Goal: Task Accomplishment & Management: Manage account settings

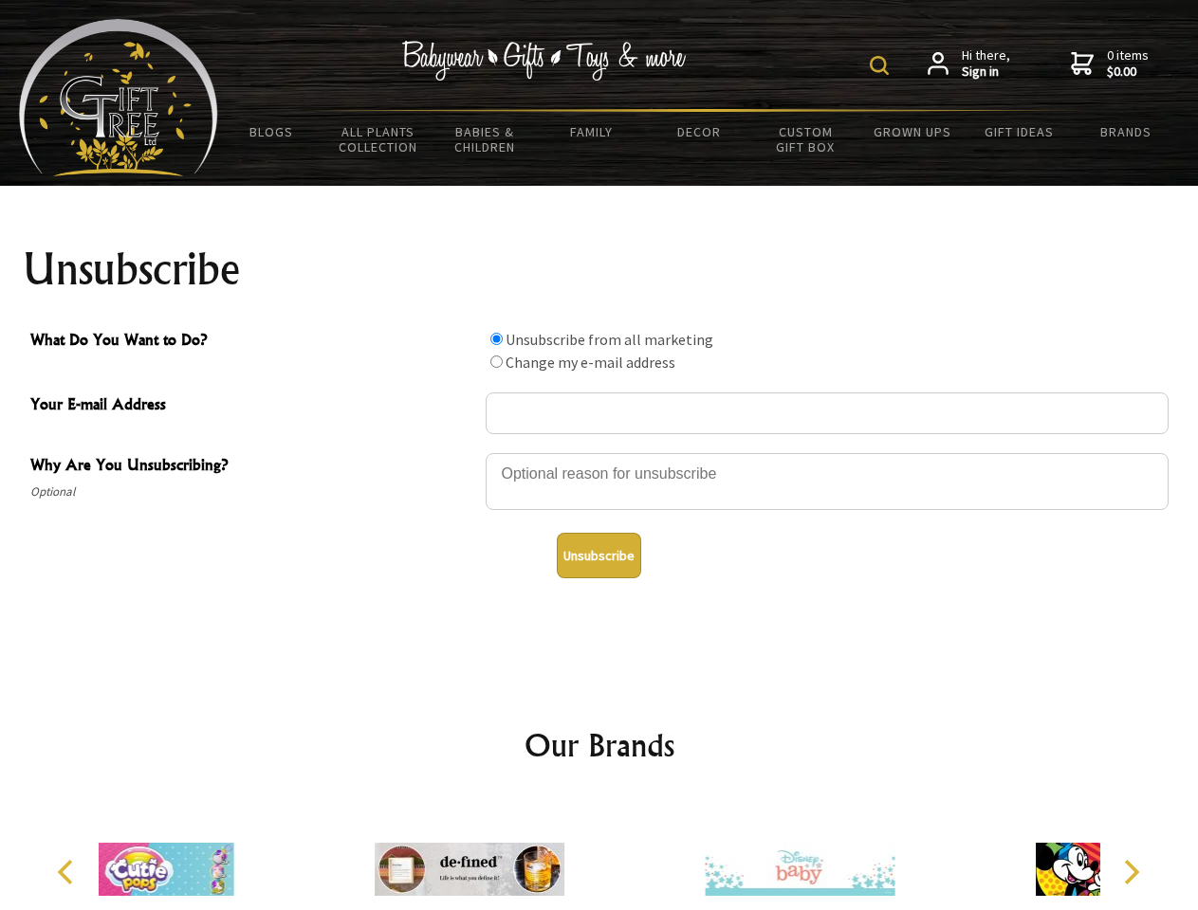
click at [882, 65] on img at bounding box center [879, 65] width 19 height 19
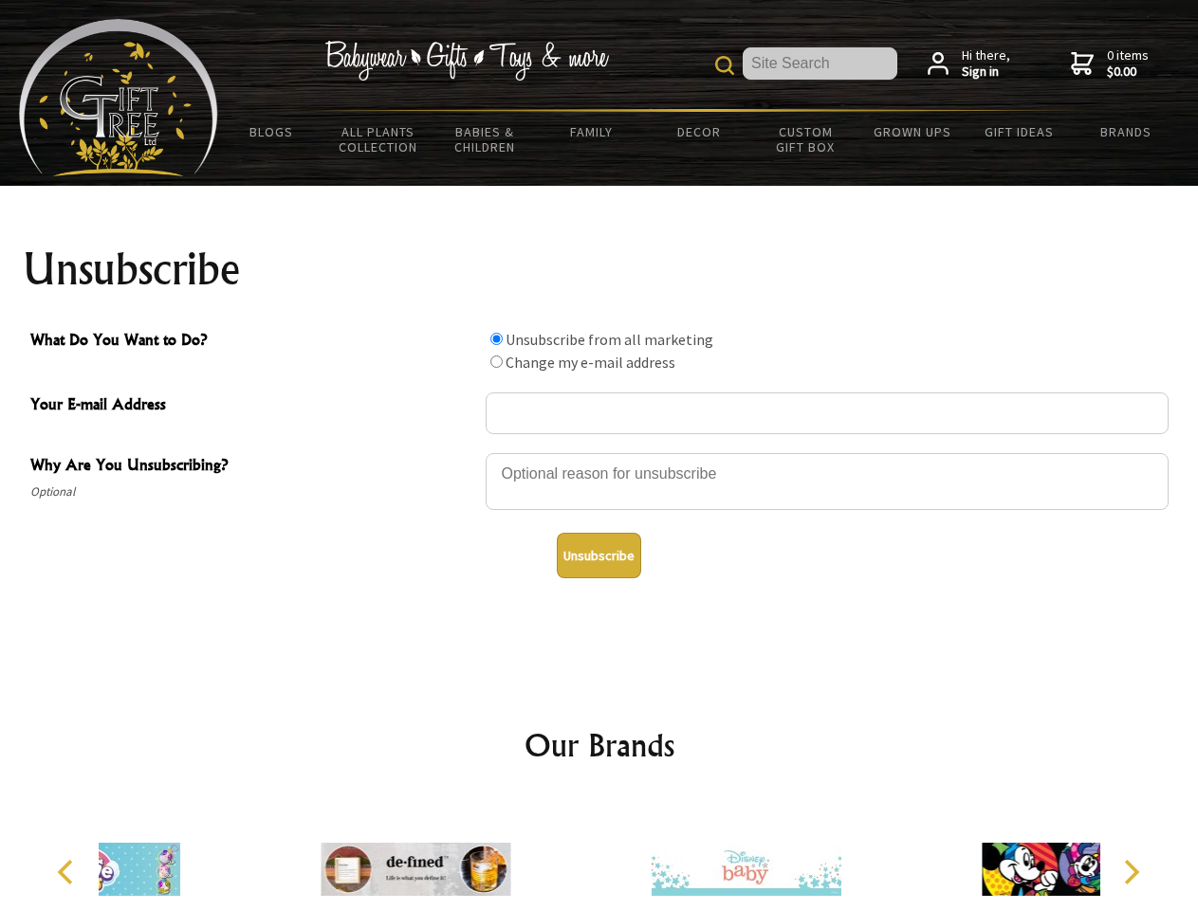
click at [599, 452] on div at bounding box center [827, 484] width 683 height 66
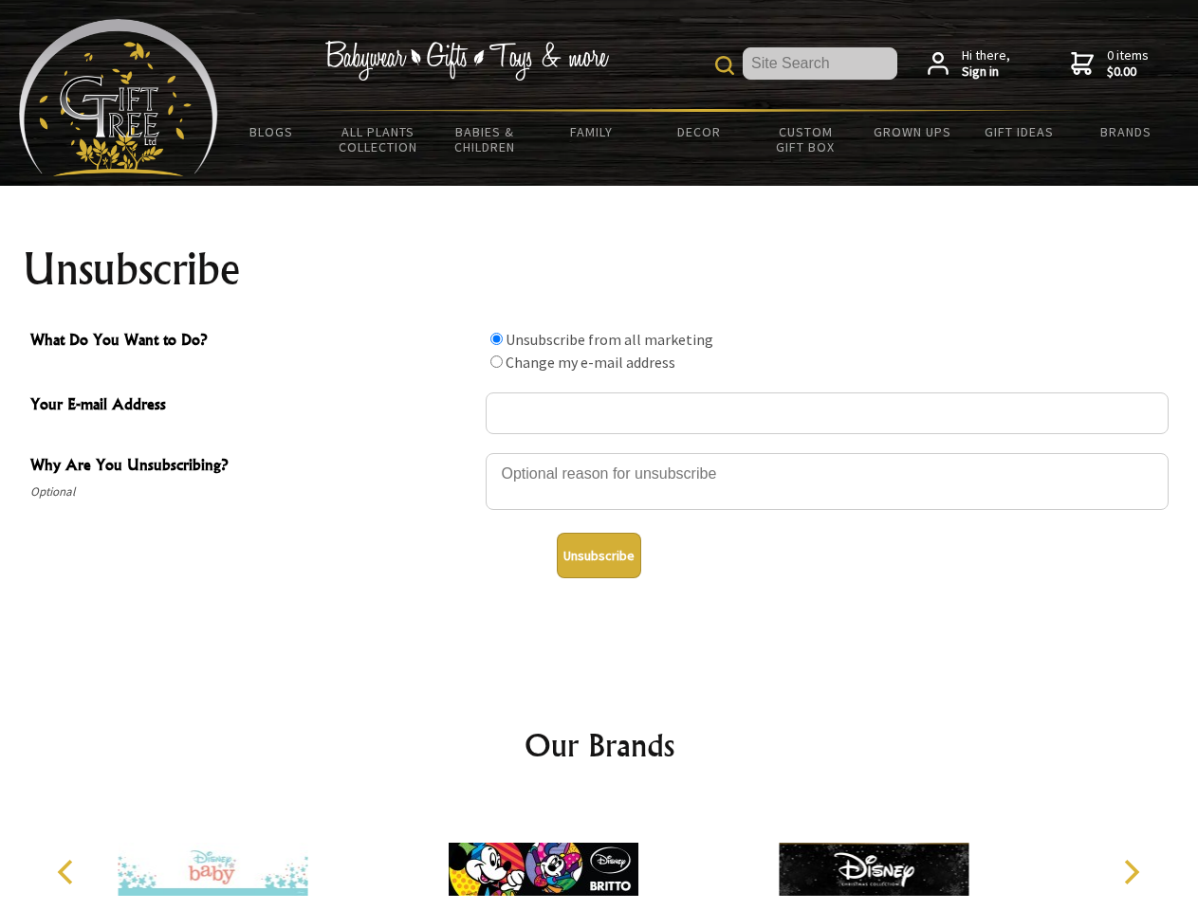
click at [496, 339] on input "What Do You Want to Do?" at bounding box center [496, 339] width 12 height 12
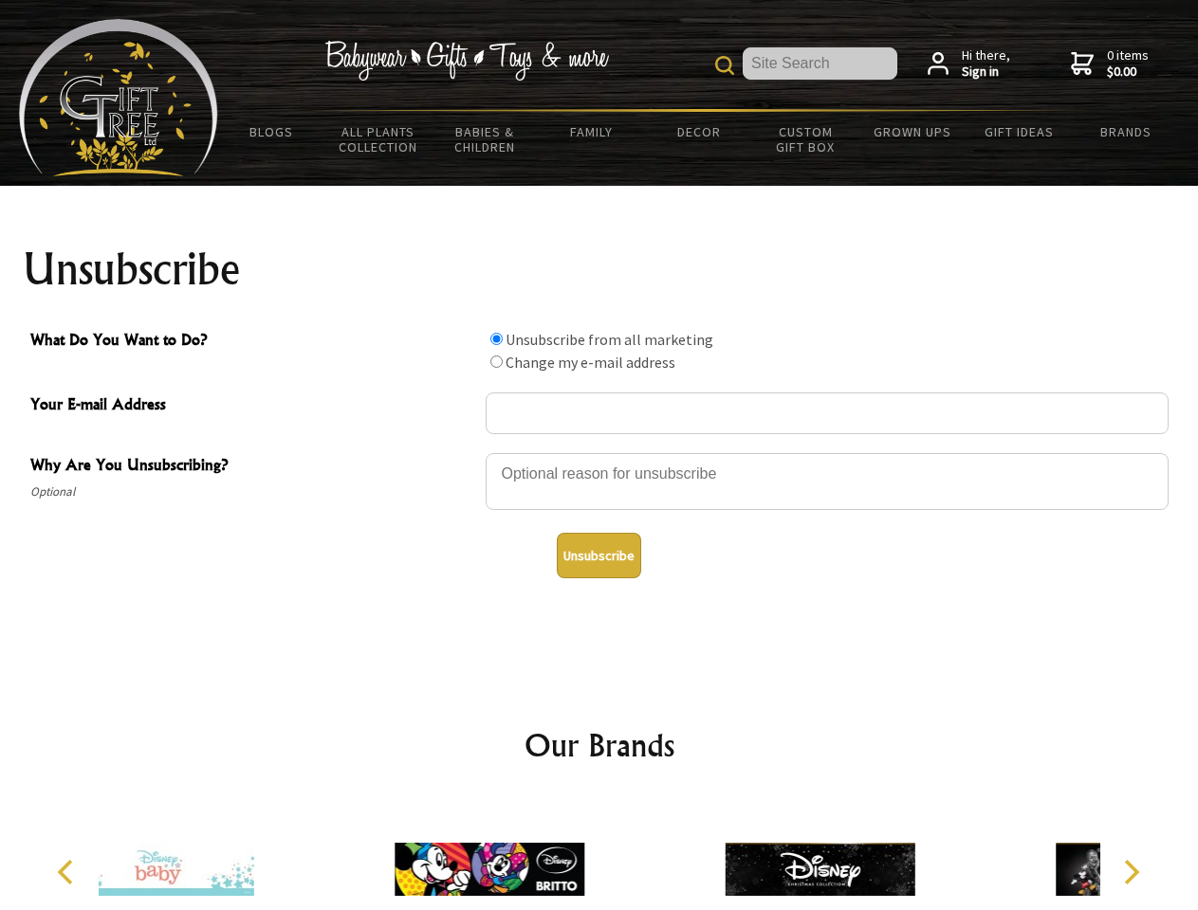
click at [496, 361] on input "What Do You Want to Do?" at bounding box center [496, 362] width 12 height 12
radio input "true"
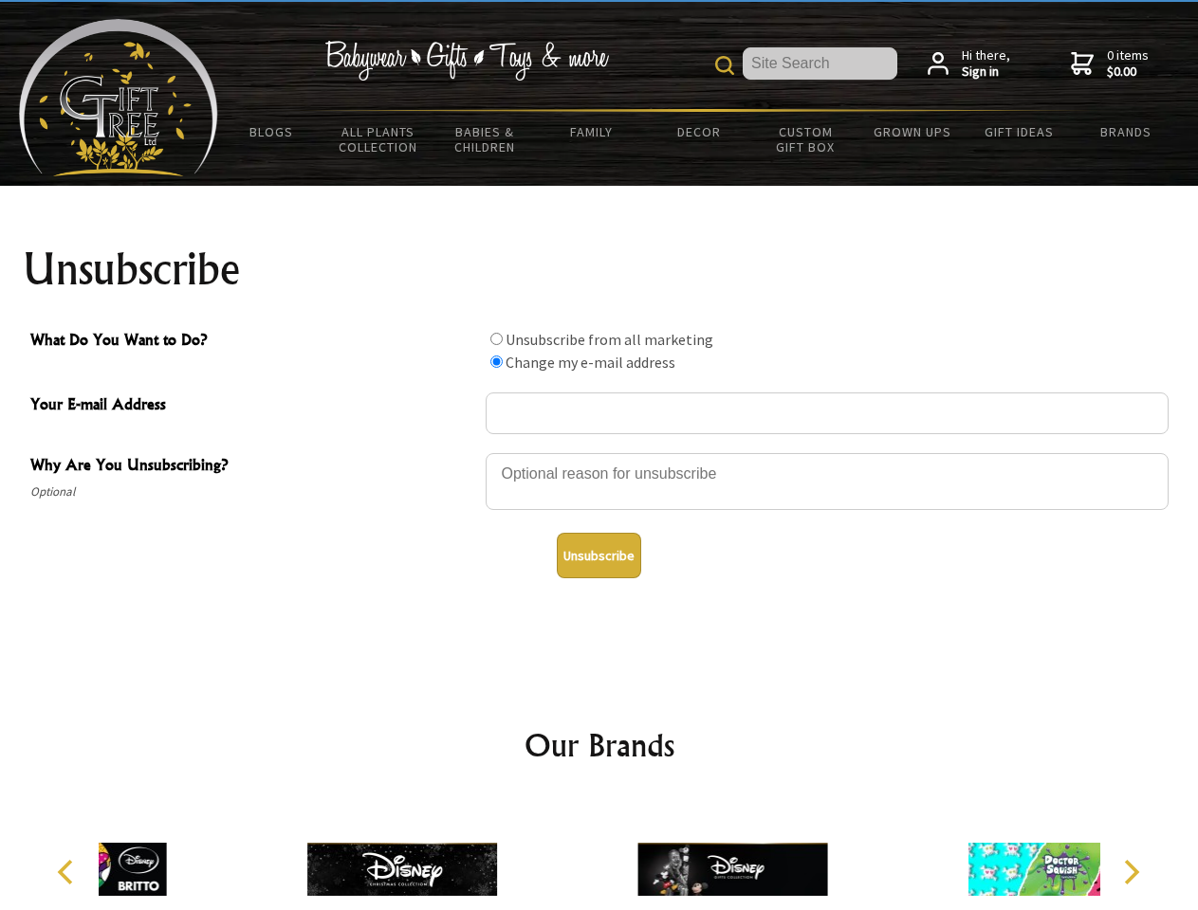
click at [598, 556] on button "Unsubscribe" at bounding box center [599, 556] width 84 height 46
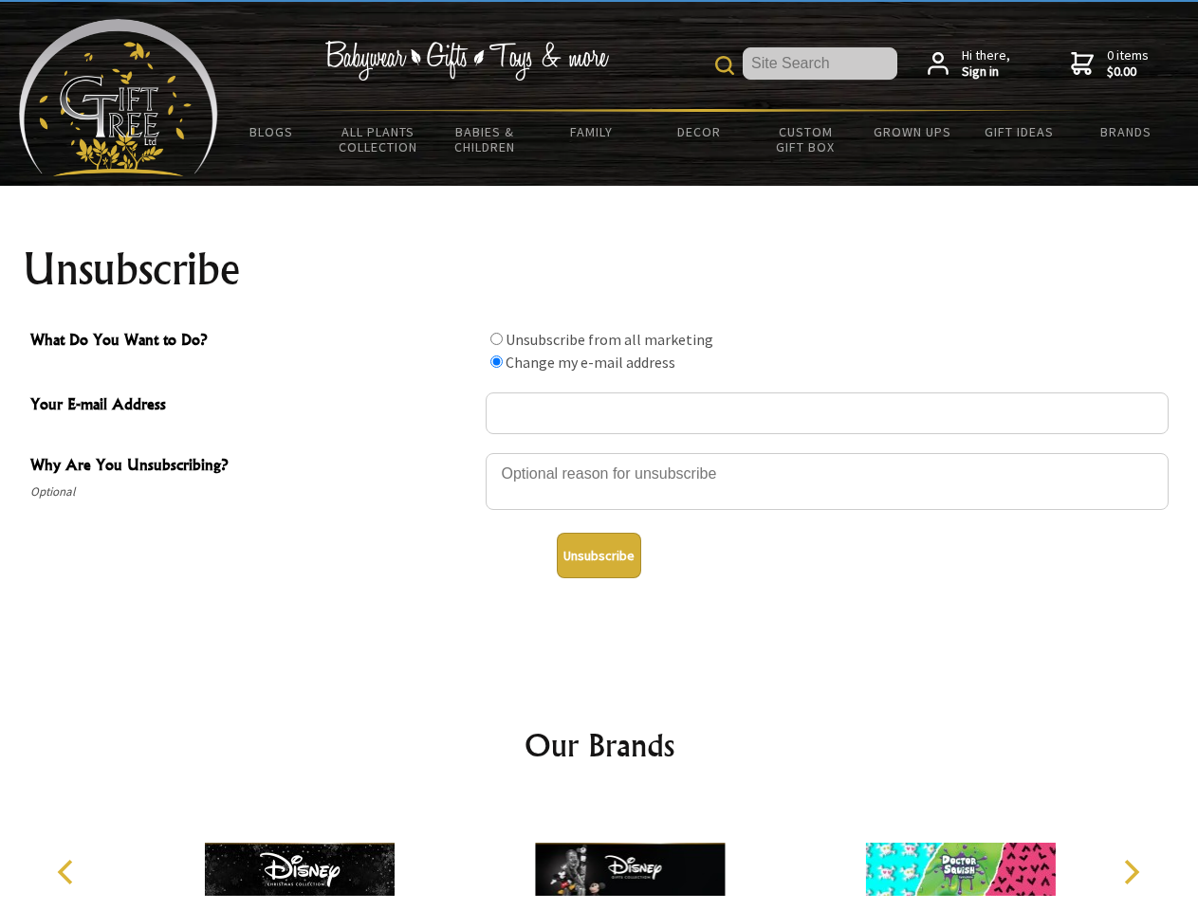
click at [599, 854] on img at bounding box center [630, 869] width 190 height 142
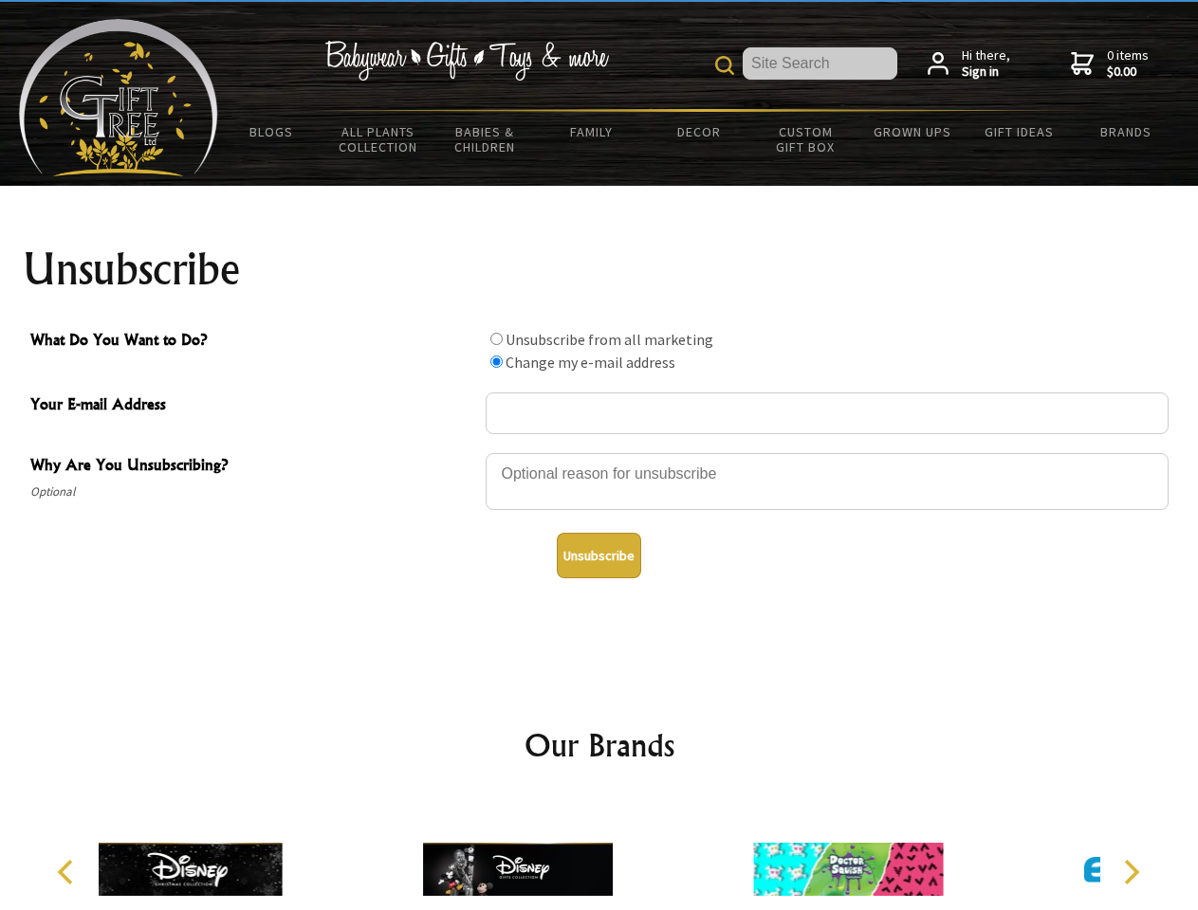
click at [68, 872] on icon "Previous" at bounding box center [67, 872] width 25 height 25
click at [1130, 872] on icon "Next" at bounding box center [1129, 872] width 25 height 25
